Goal: Navigation & Orientation: Find specific page/section

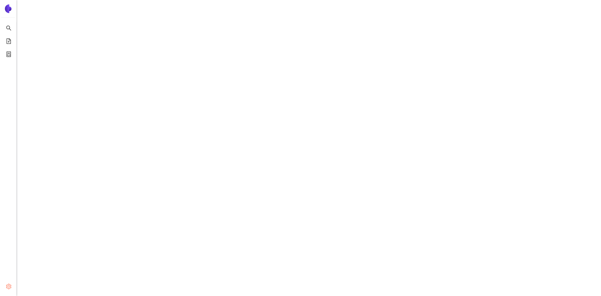
click at [10, 282] on span "setting" at bounding box center [8, 287] width 5 height 11
click at [31, 288] on span "Logout" at bounding box center [33, 287] width 13 height 4
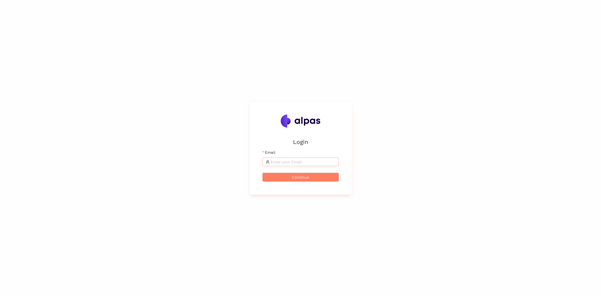
click at [305, 160] on input "Email" at bounding box center [303, 162] width 65 height 6
type input "[PERSON_NAME][EMAIL_ADDRESS]"
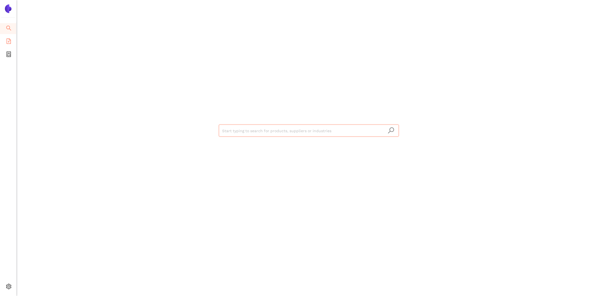
click at [9, 39] on icon "file-add" at bounding box center [8, 40] width 5 height 5
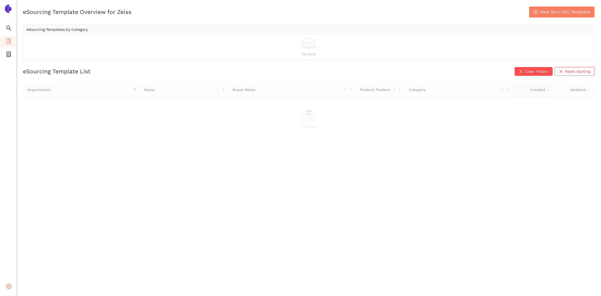
click at [8, 284] on icon "setting" at bounding box center [8, 286] width 5 height 5
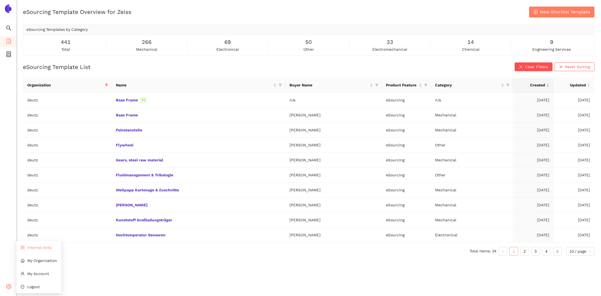
click at [40, 249] on span "Internal Area" at bounding box center [39, 247] width 24 height 4
